Goal: Information Seeking & Learning: Learn about a topic

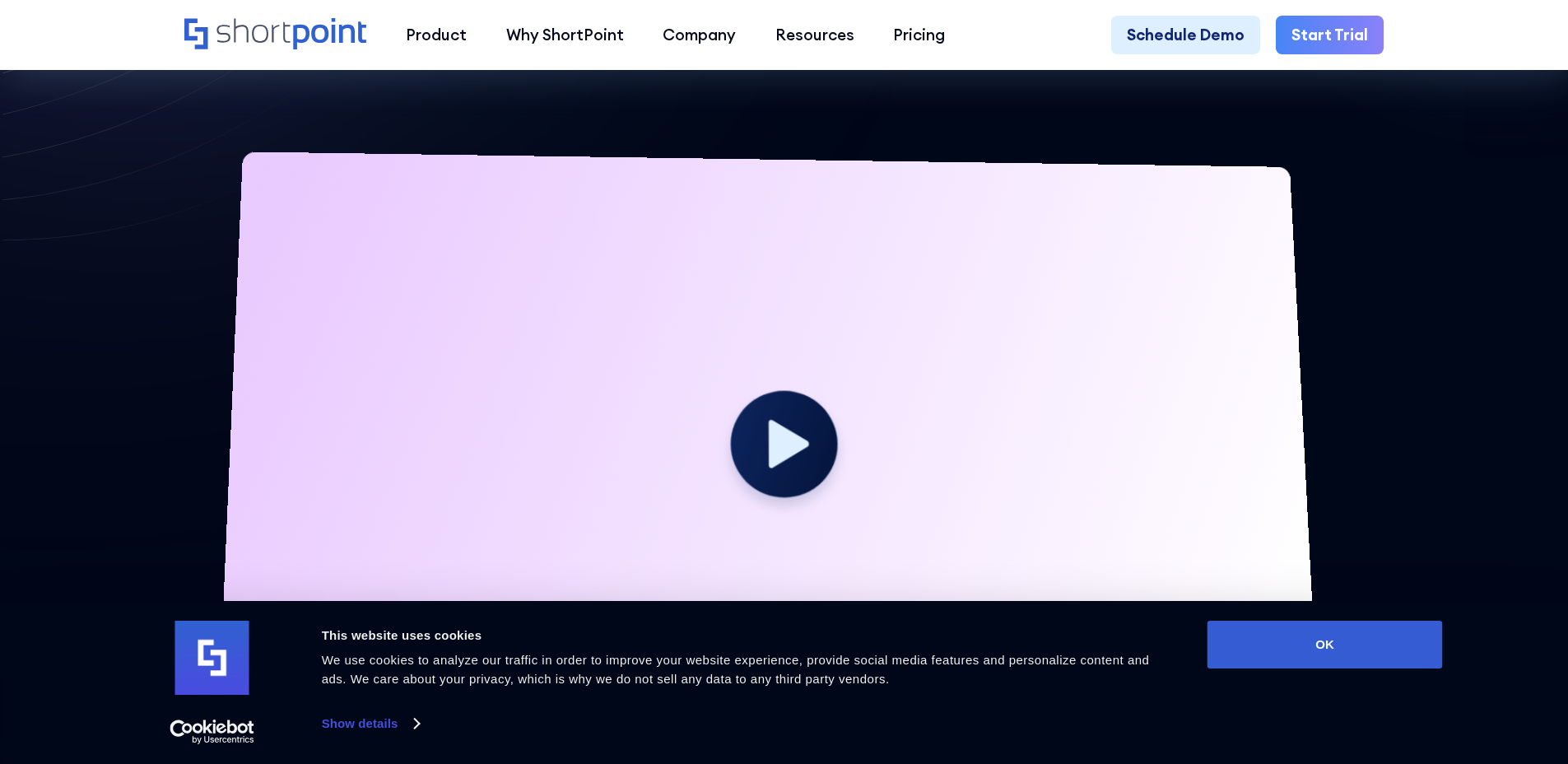
scroll to position [527, 0]
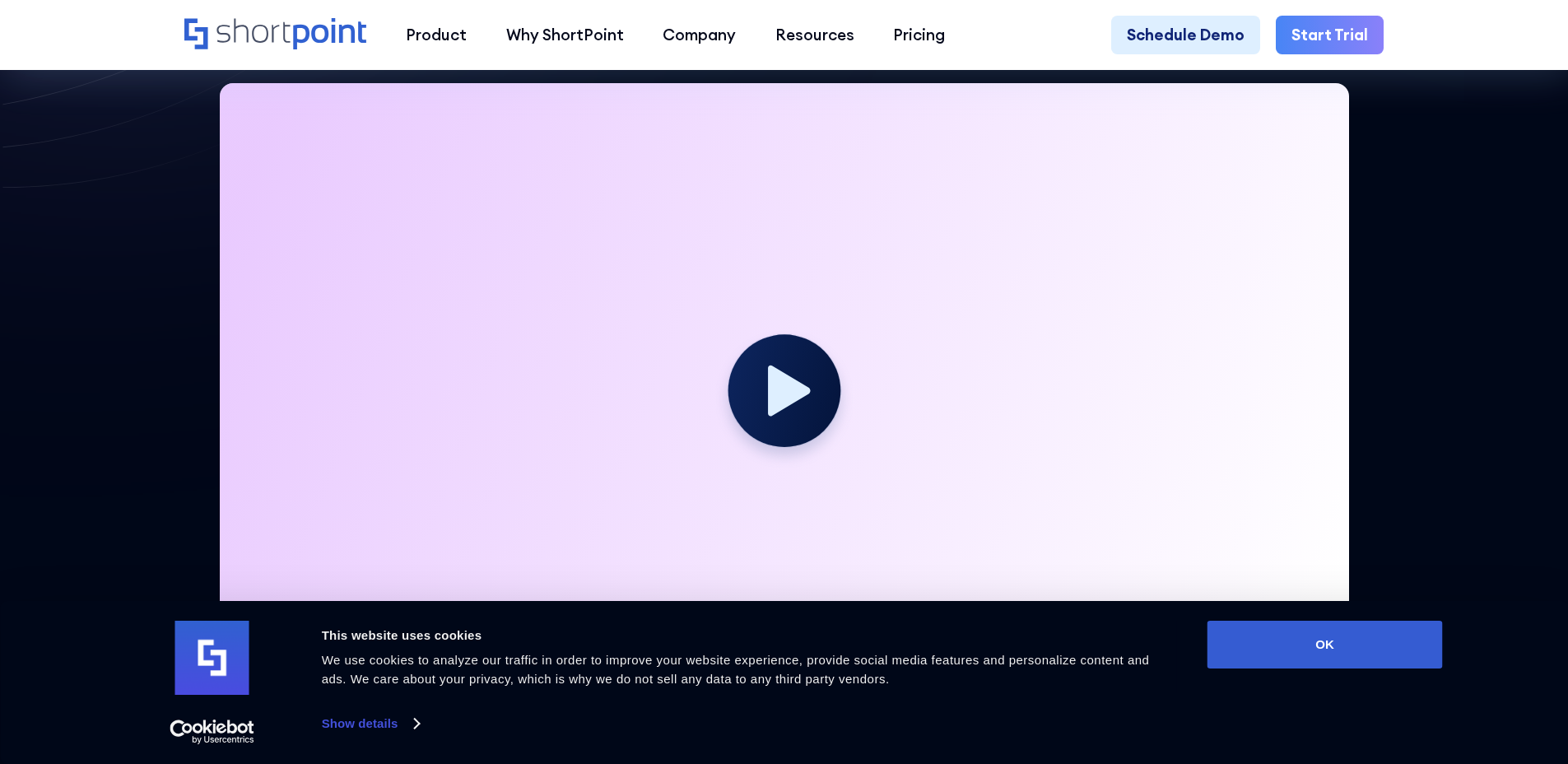
click at [777, 427] on circle at bounding box center [783, 390] width 113 height 113
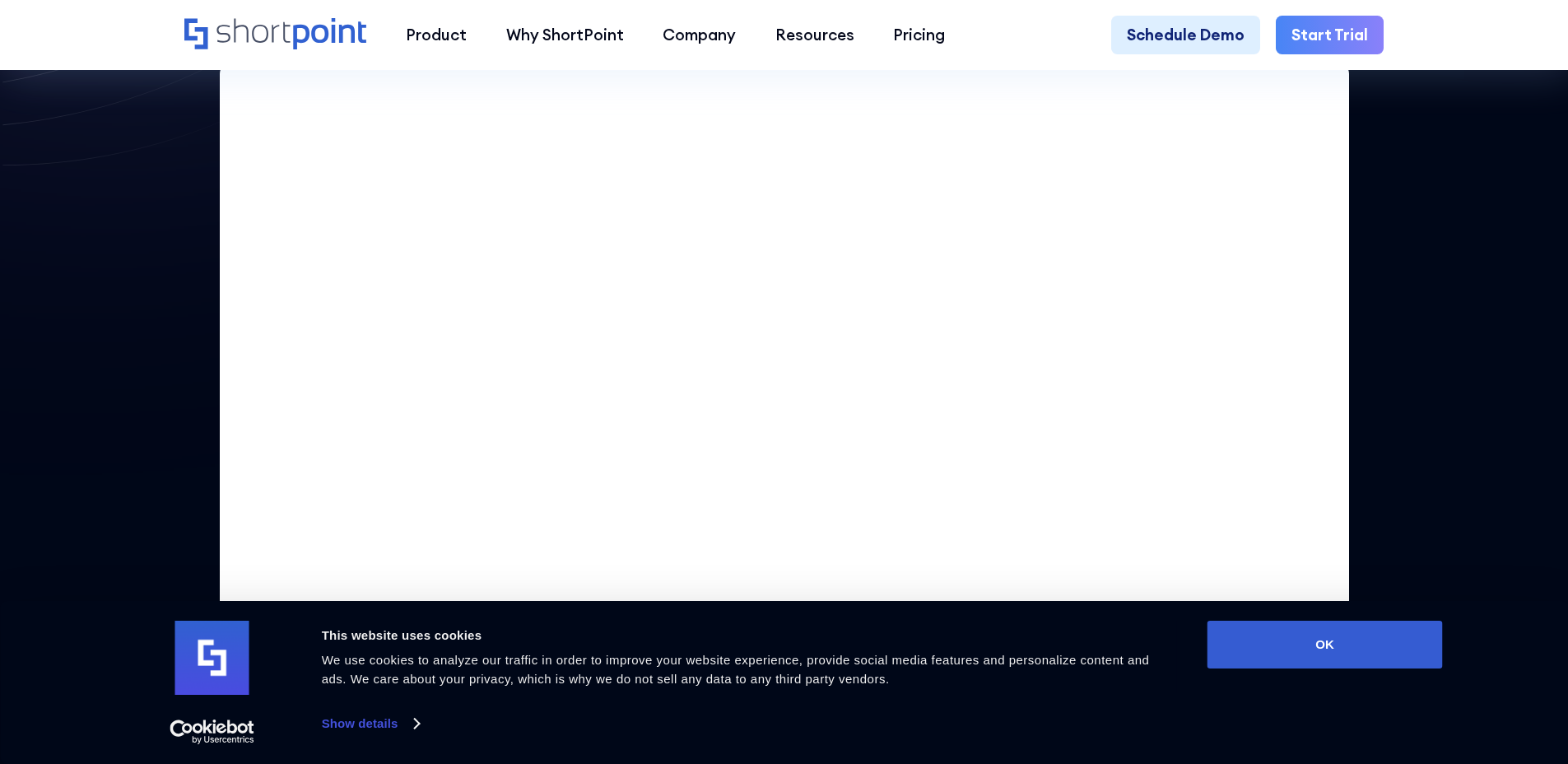
scroll to position [0, 0]
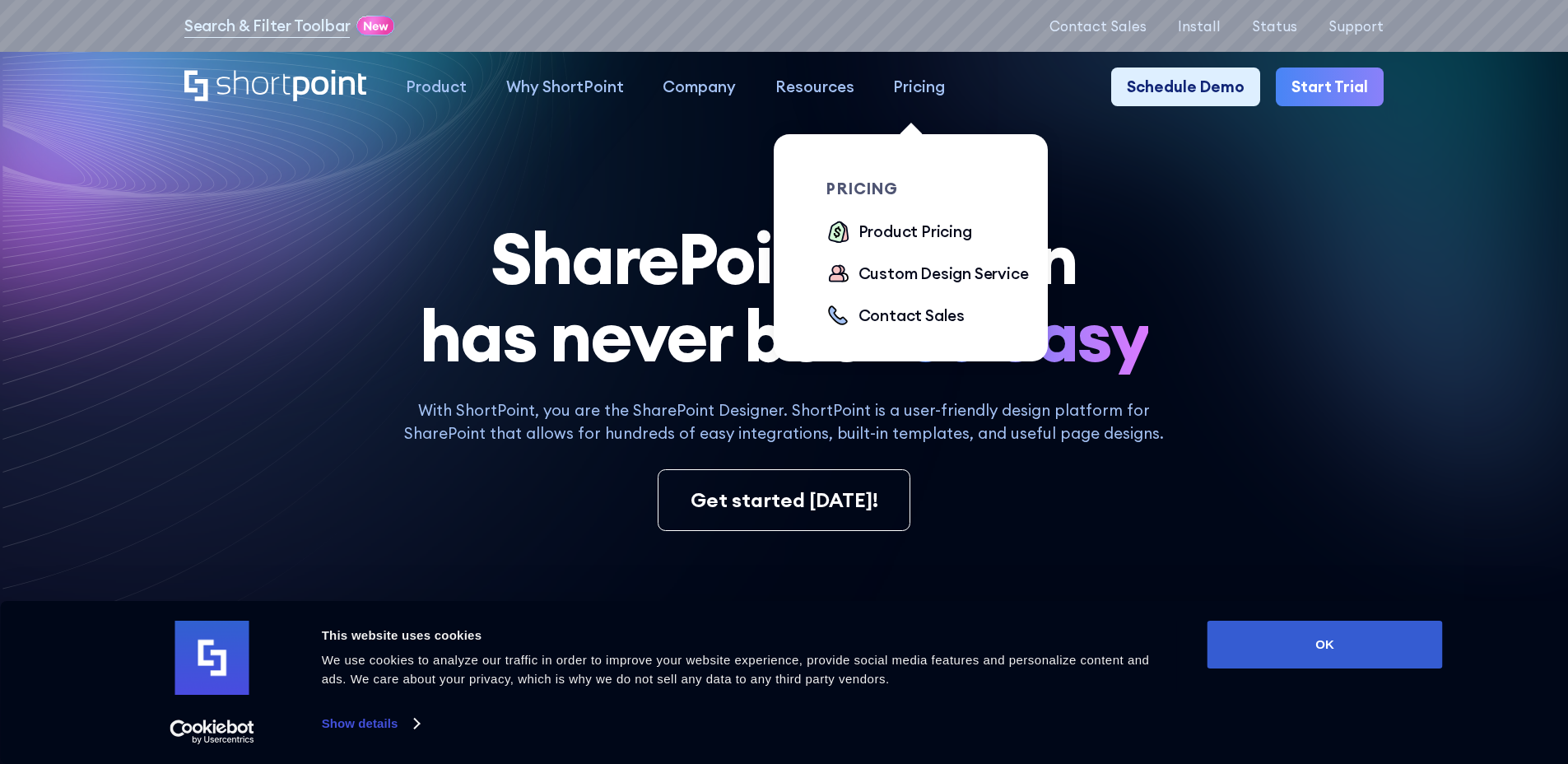
click at [918, 92] on div "Pricing" at bounding box center [918, 86] width 52 height 24
click at [922, 85] on div "Pricing" at bounding box center [918, 86] width 52 height 24
click at [927, 234] on div "Product Pricing" at bounding box center [915, 232] width 114 height 24
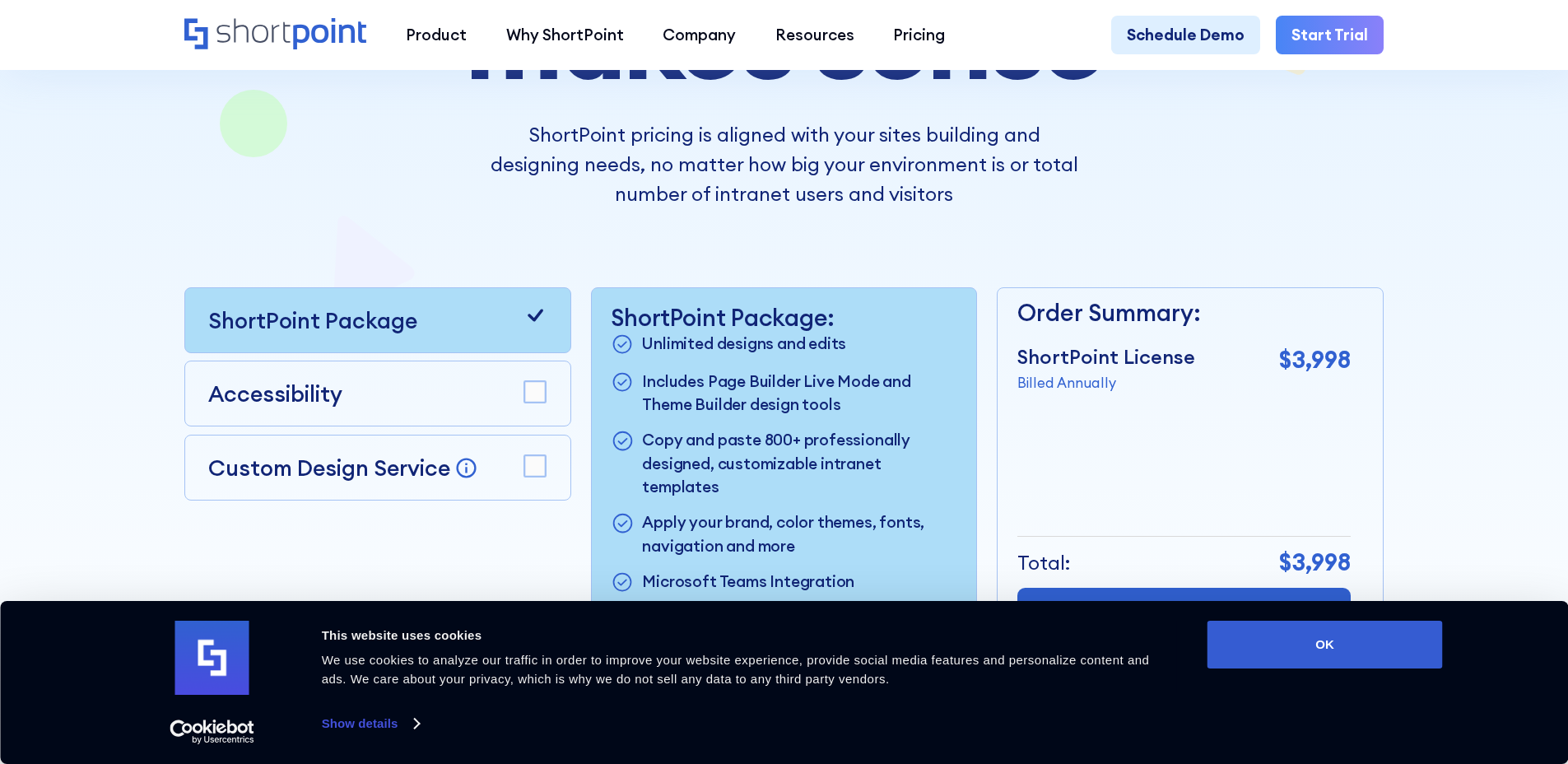
scroll to position [454, 0]
